Goal: Task Accomplishment & Management: Manage account settings

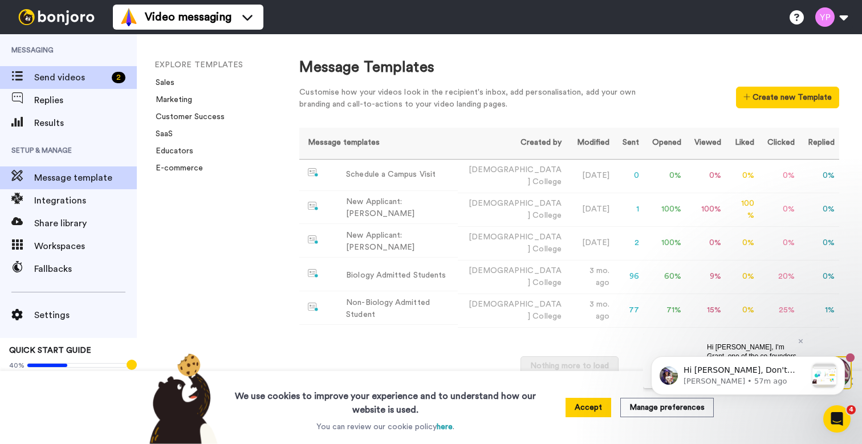
click at [68, 74] on span "Send videos" at bounding box center [70, 78] width 73 height 14
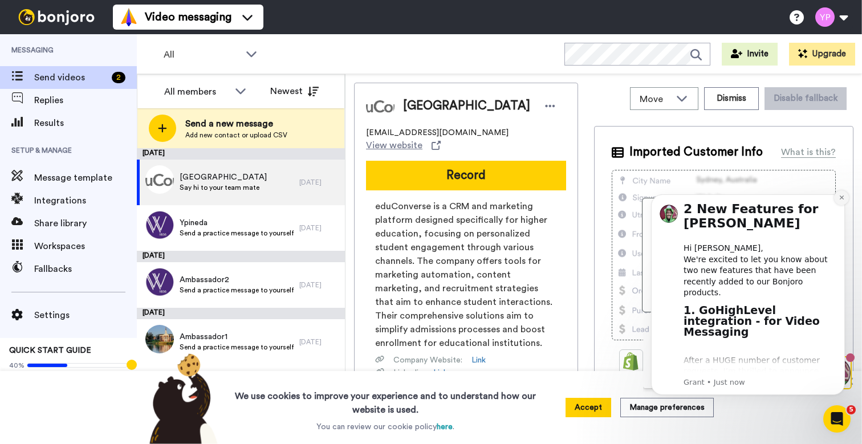
click at [841, 196] on icon "Dismiss notification" at bounding box center [842, 197] width 6 height 6
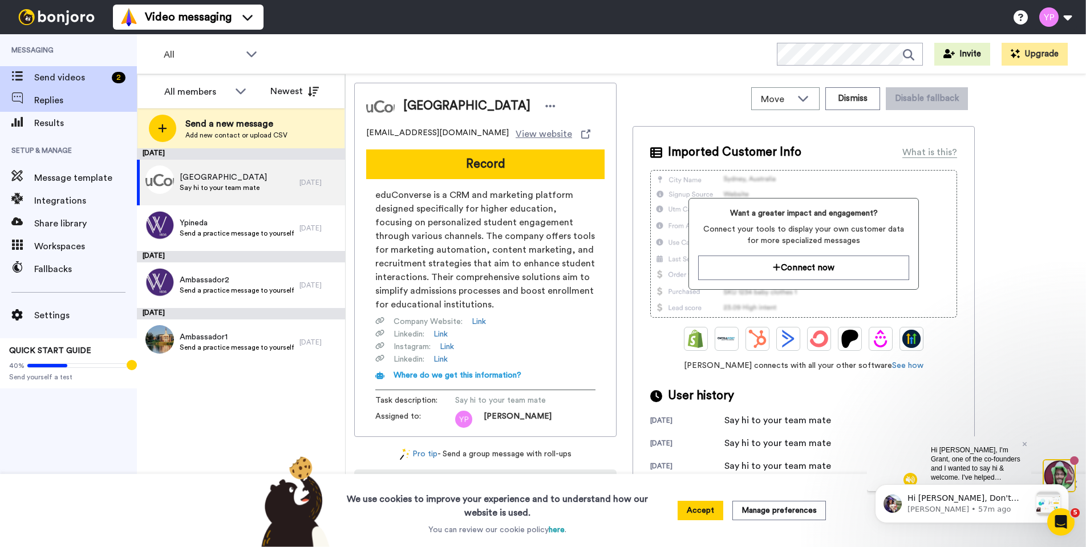
click at [86, 102] on span "Replies" at bounding box center [85, 101] width 103 height 14
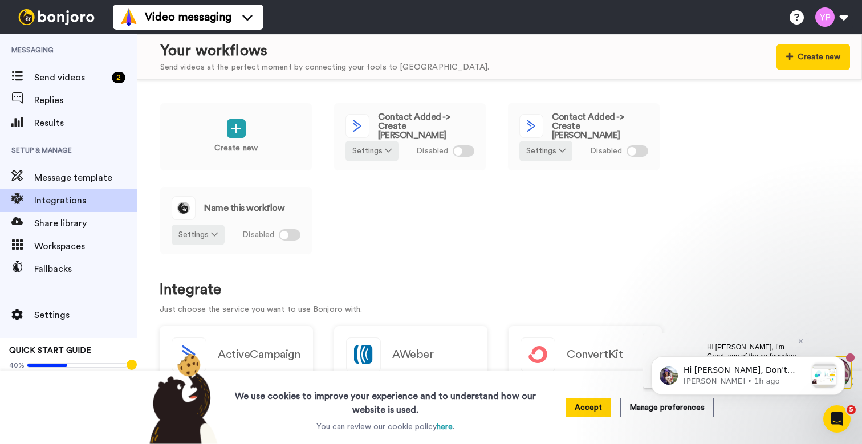
click at [47, 20] on img at bounding box center [57, 17] width 86 height 16
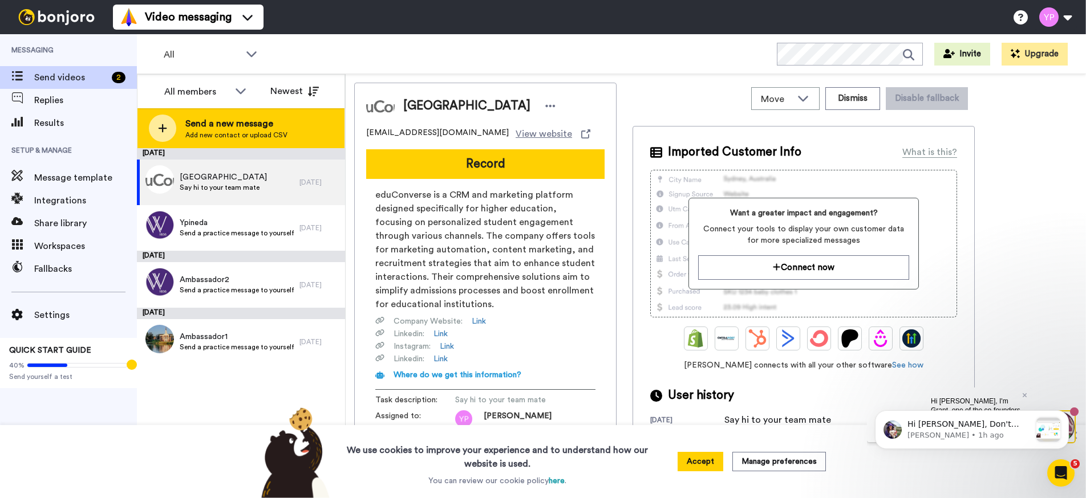
click at [269, 140] on div "Send a new message Add new contact or upload CSV" at bounding box center [240, 128] width 207 height 40
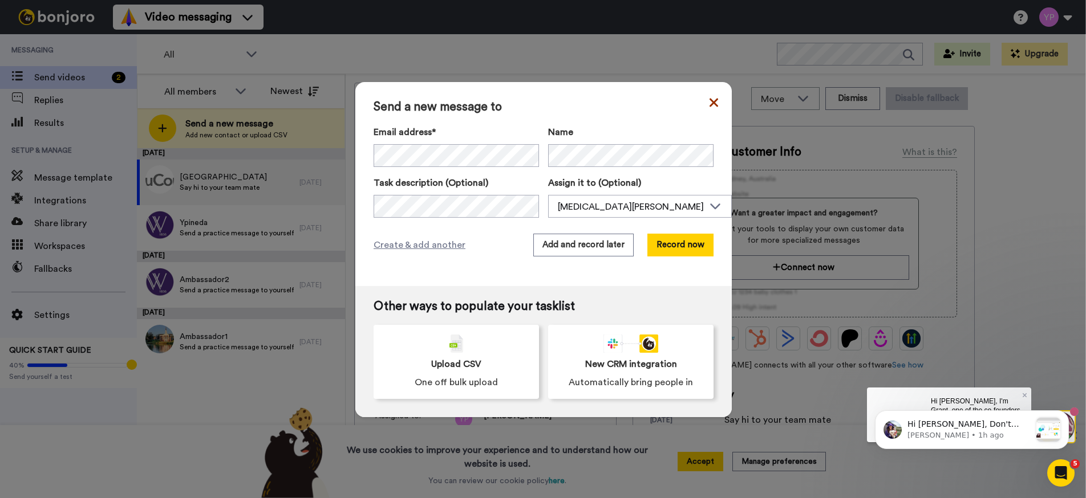
click at [709, 101] on icon at bounding box center [713, 103] width 9 height 14
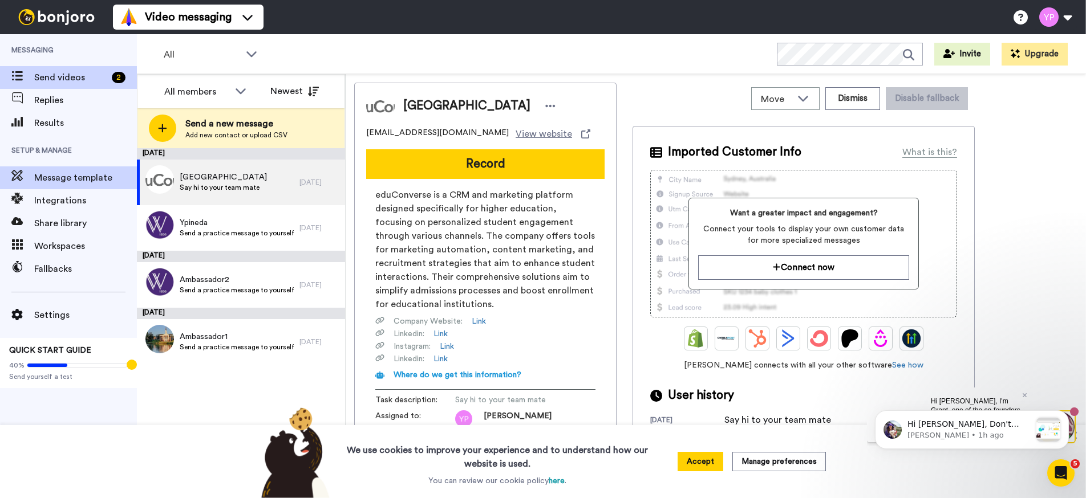
click at [77, 178] on span "Message template" at bounding box center [85, 178] width 103 height 14
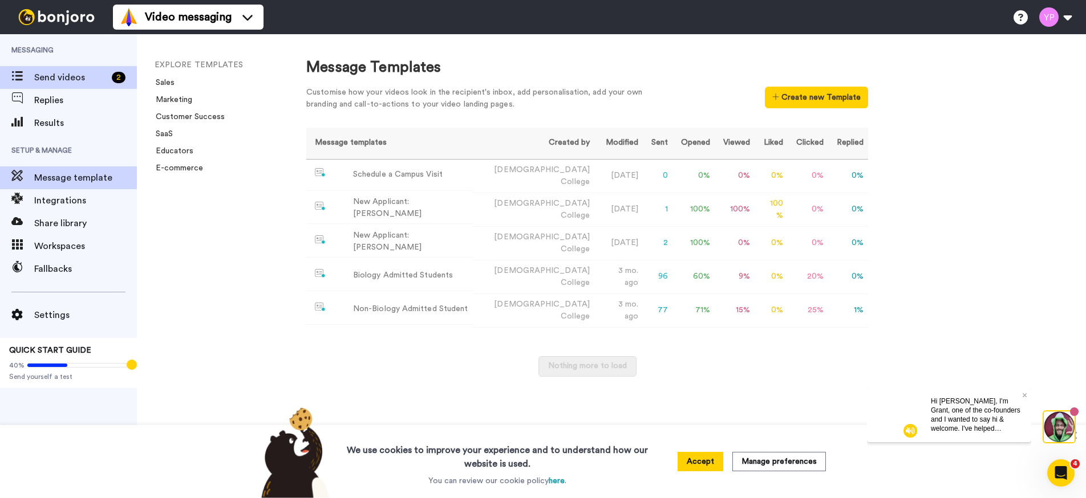
click at [56, 74] on span "Send videos" at bounding box center [70, 78] width 73 height 14
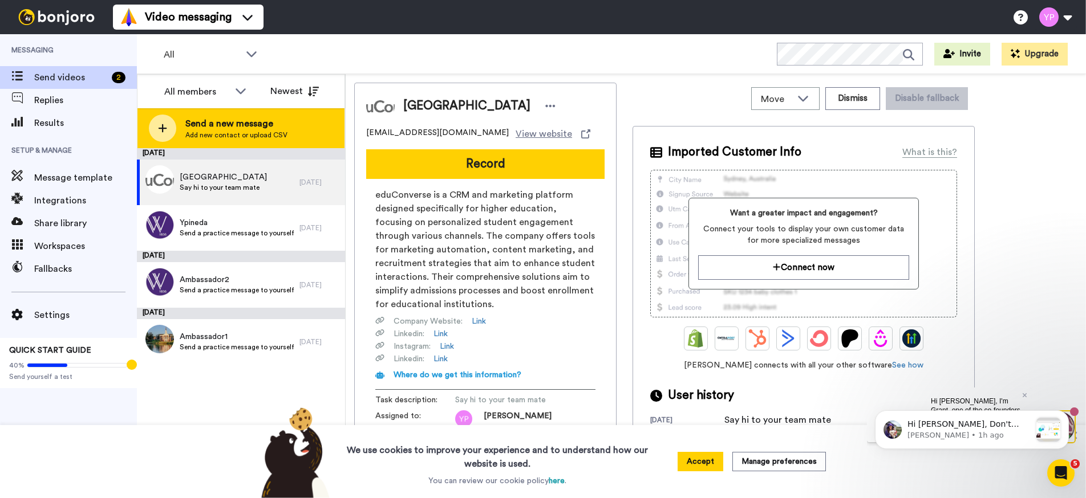
click at [249, 134] on span "Add new contact or upload CSV" at bounding box center [236, 135] width 102 height 9
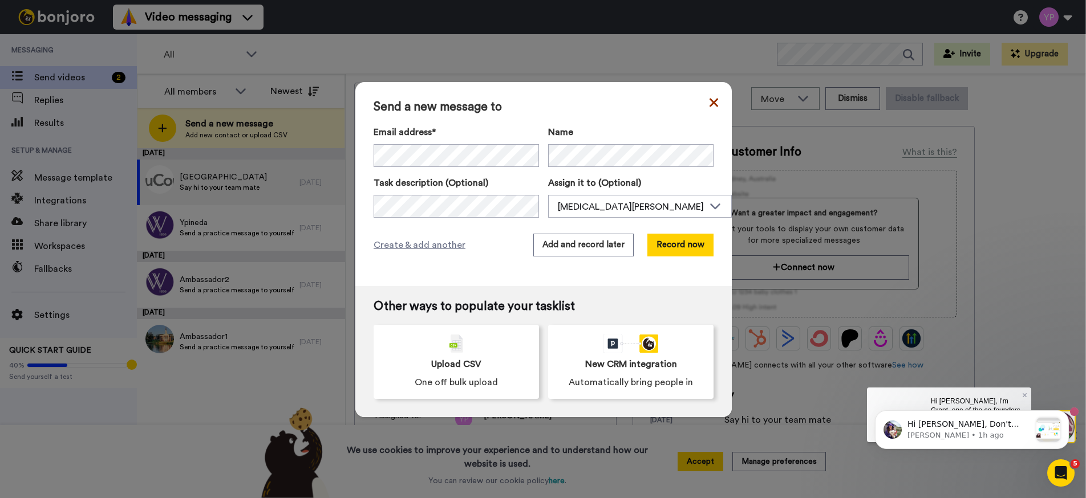
click at [709, 106] on icon at bounding box center [713, 103] width 9 height 14
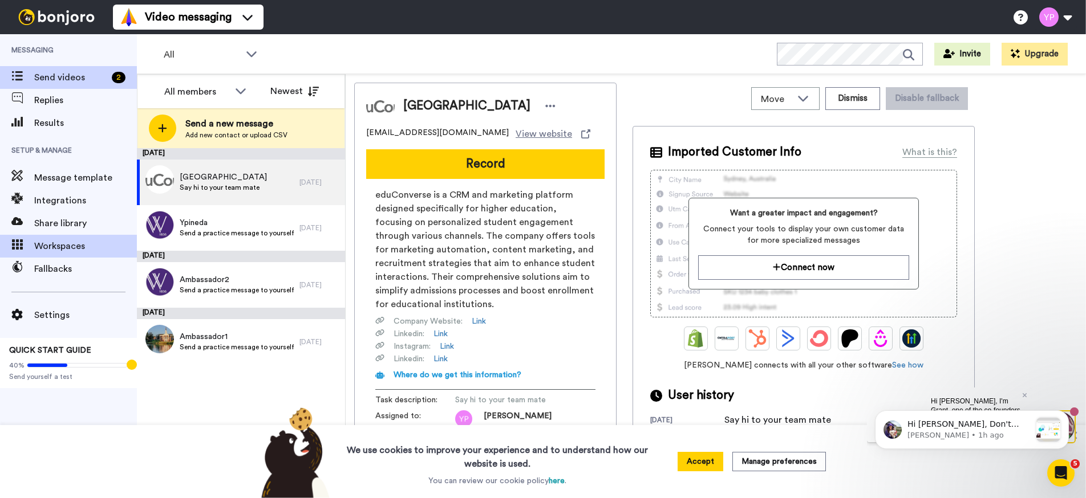
click at [74, 246] on span "Workspaces" at bounding box center [85, 246] width 103 height 14
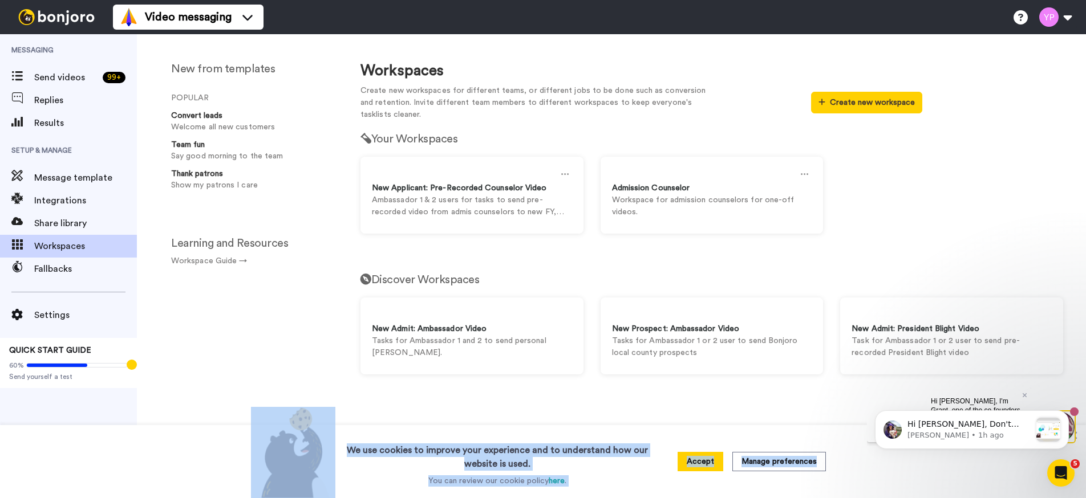
drag, startPoint x: 939, startPoint y: 496, endPoint x: 937, endPoint y: 526, distance: 30.3
click at [937, 498] on html "Video messaging Switch to Video messaging Testimonials Try me for free! Setting…" at bounding box center [543, 249] width 1086 height 498
click at [689, 462] on button "Accept" at bounding box center [700, 461] width 46 height 19
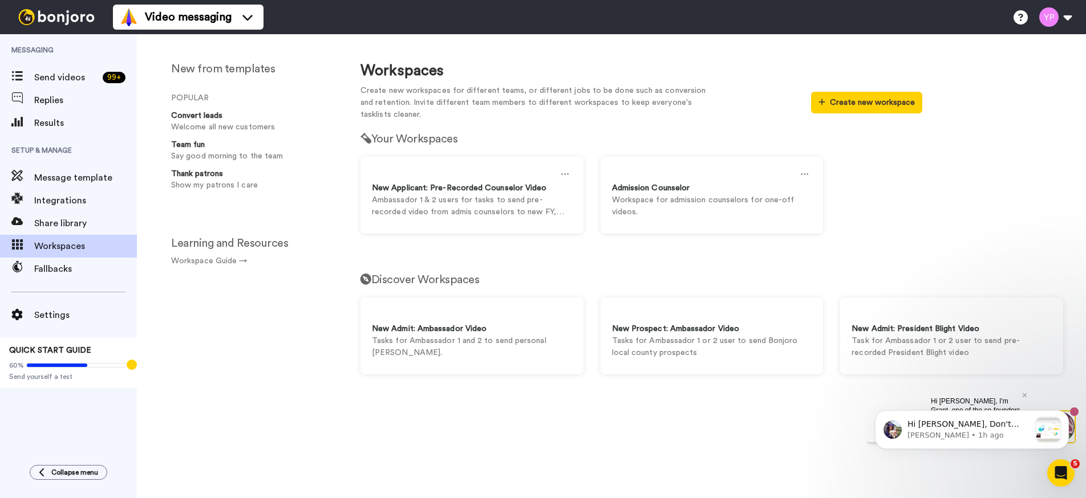
click at [878, 290] on div "Discover Workspaces New Admit: Ambassador Video Tasks for Ambassador 1 and 2 to…" at bounding box center [712, 326] width 720 height 129
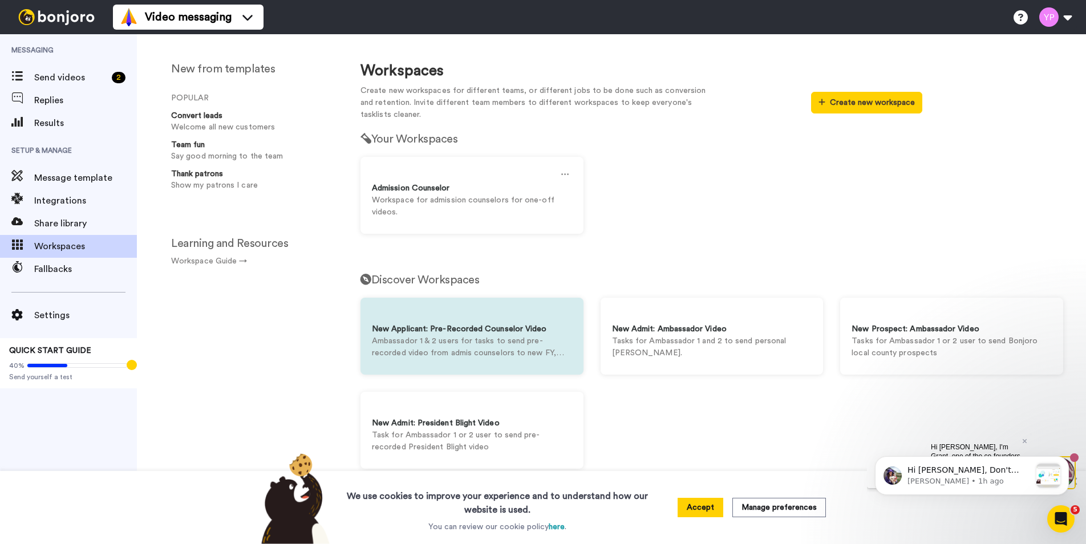
click at [517, 320] on div at bounding box center [472, 316] width 200 height 14
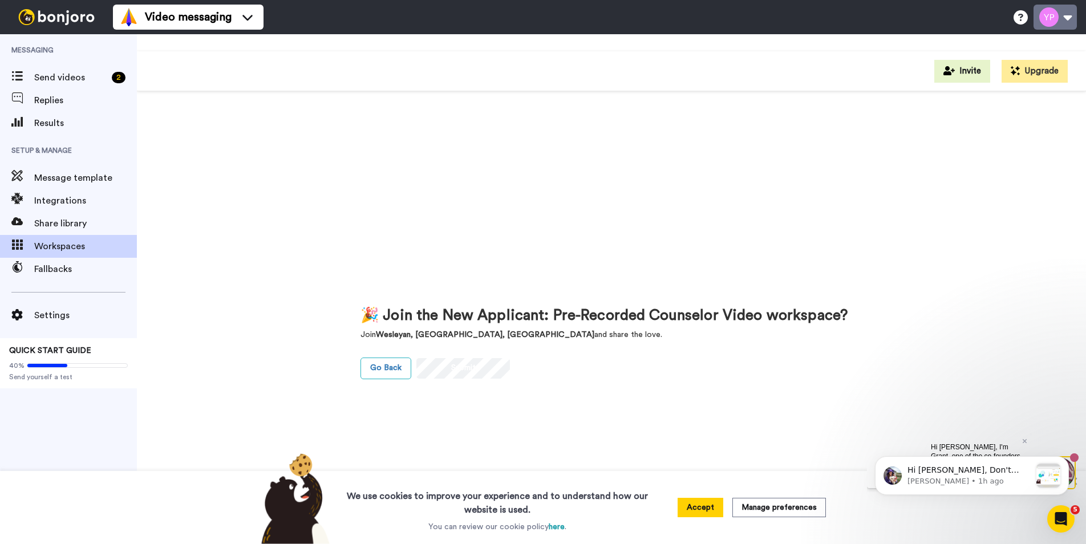
click at [1049, 27] on button at bounding box center [1054, 17] width 43 height 25
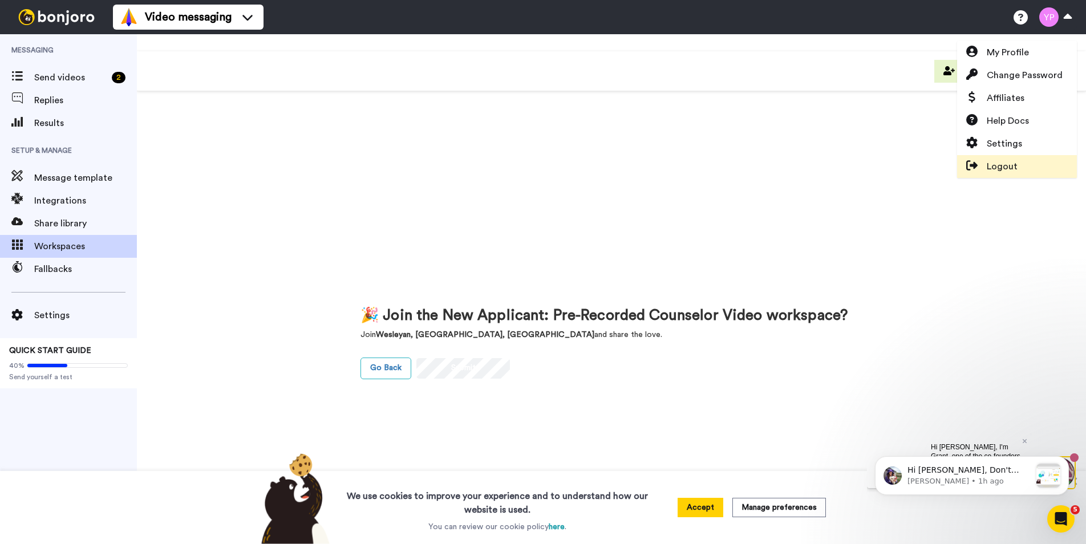
click at [1020, 159] on link "Logout" at bounding box center [1017, 166] width 120 height 23
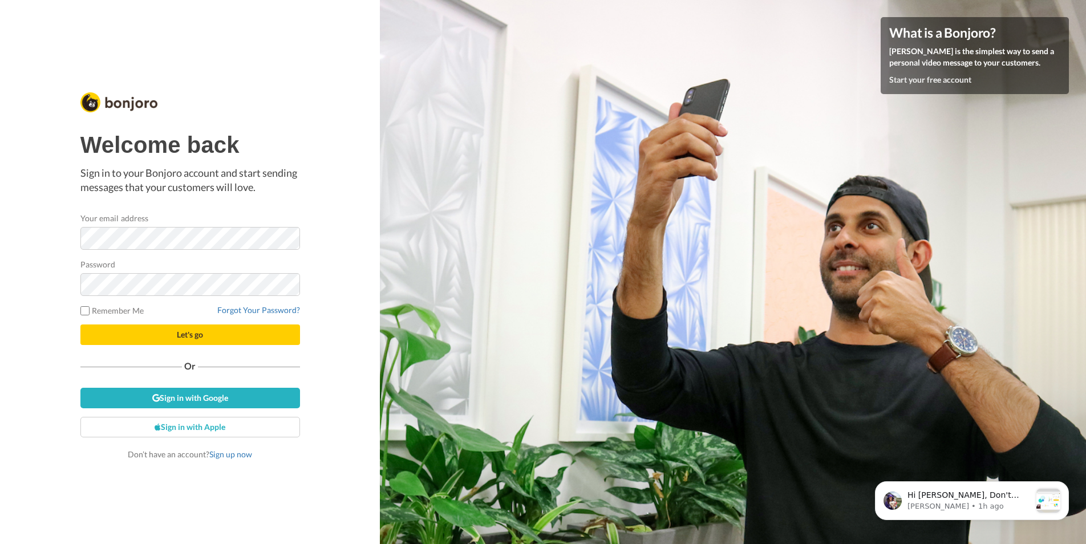
click at [197, 338] on span "Let's go" at bounding box center [190, 335] width 26 height 10
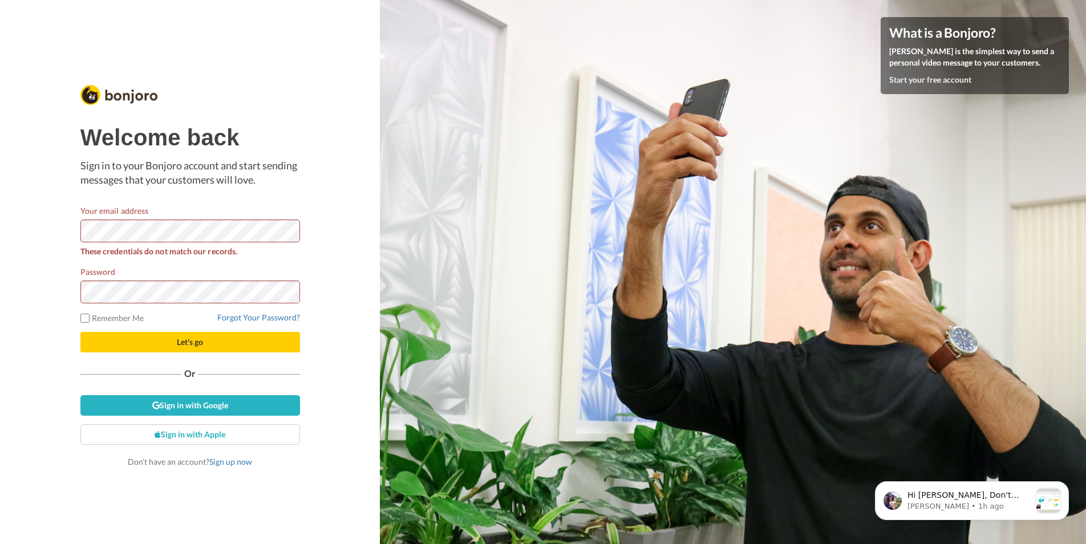
click at [167, 347] on button "Let's go" at bounding box center [190, 342] width 220 height 21
